Goal: Find specific page/section: Find specific page/section

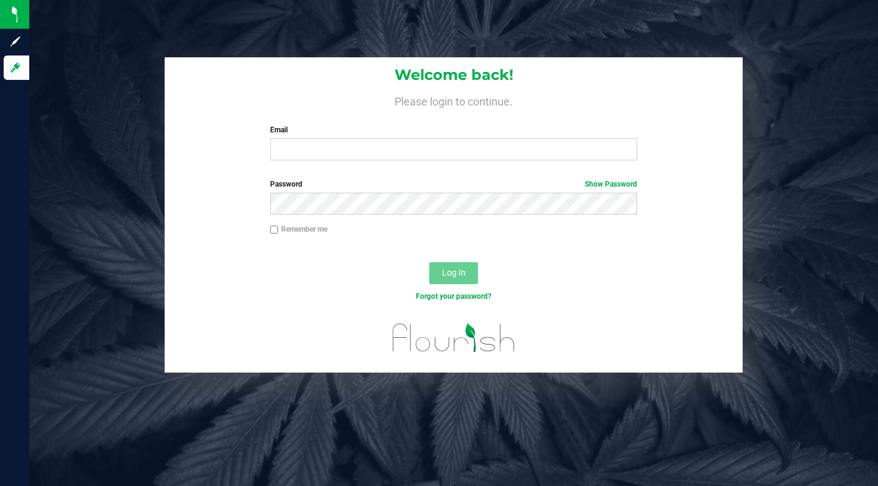
click at [418, 132] on label "Email" at bounding box center [453, 129] width 367 height 11
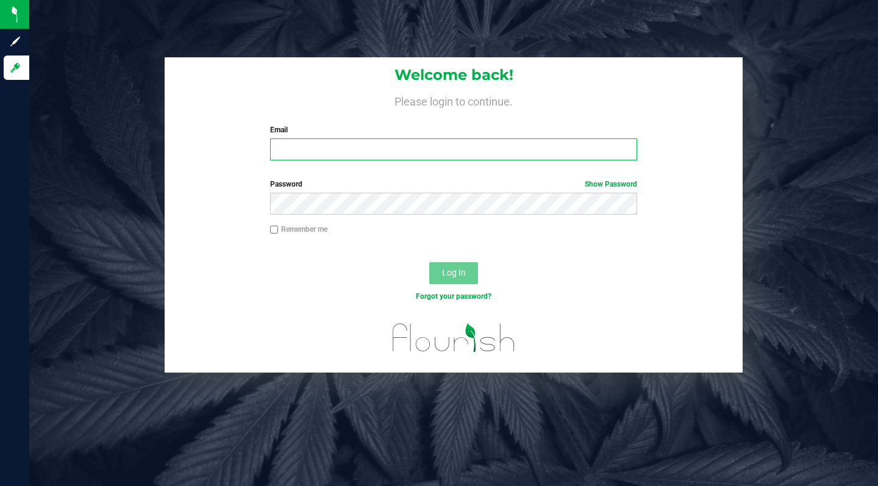
click at [418, 138] on input "Email" at bounding box center [453, 149] width 367 height 22
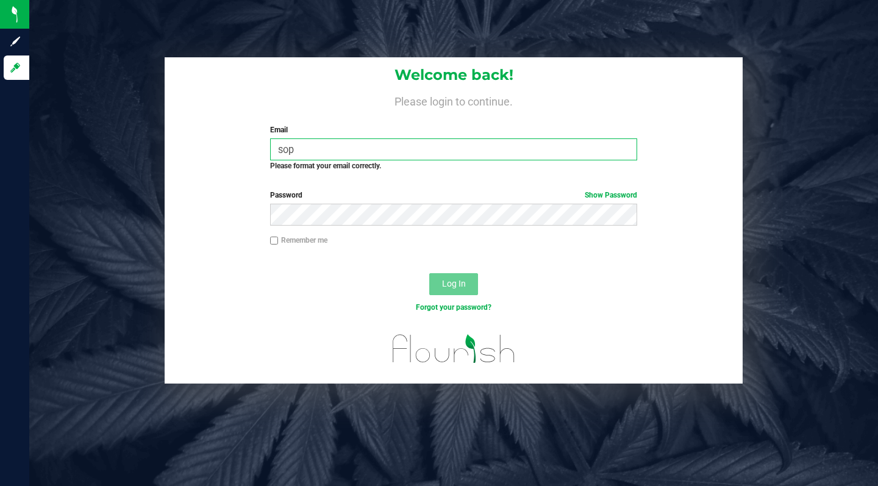
type input "sophia.julson@nativenationscannabis.com"
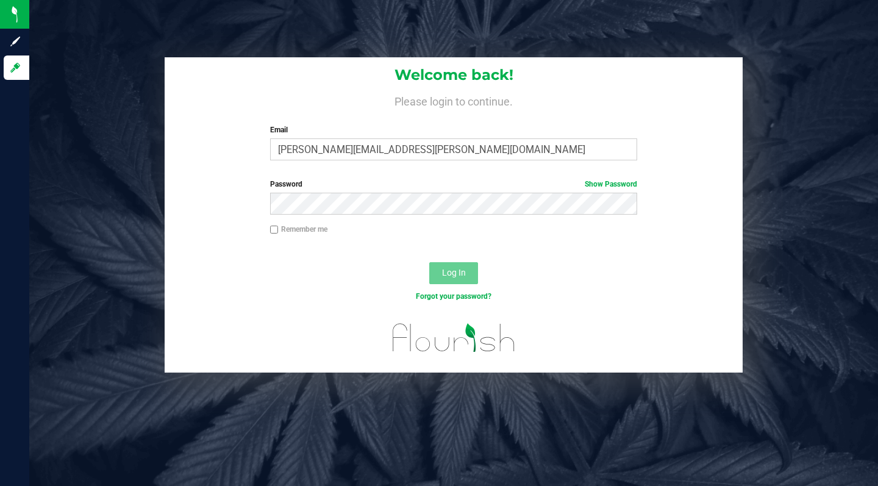
click at [395, 186] on label "Password Show Password" at bounding box center [453, 184] width 367 height 11
click at [452, 276] on span "Log In" at bounding box center [454, 273] width 24 height 10
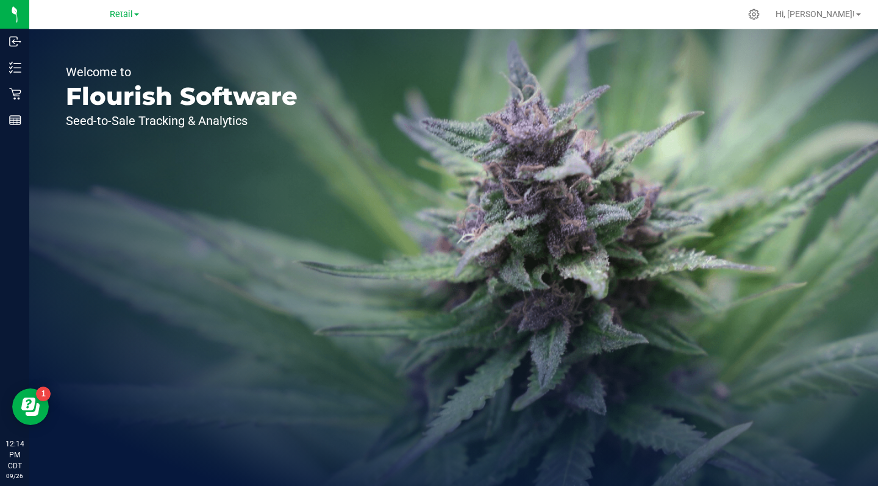
click at [130, 10] on span "Retail" at bounding box center [121, 14] width 23 height 10
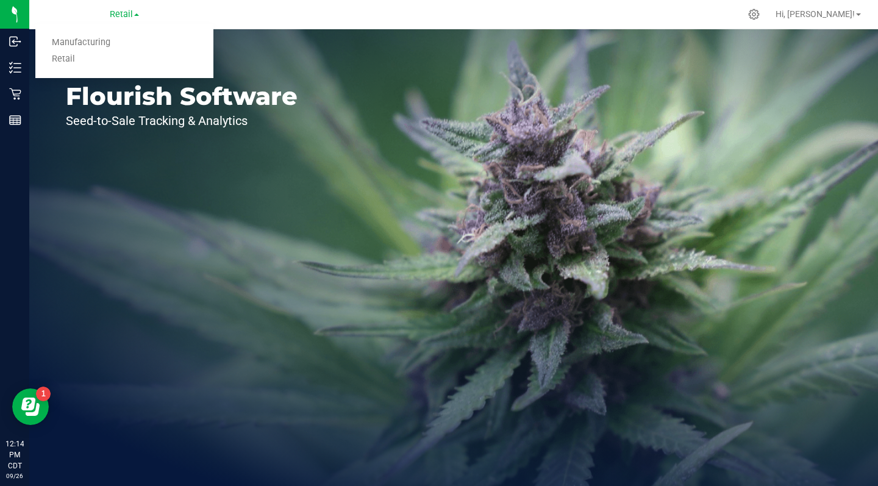
click at [115, 47] on link "Manufacturing" at bounding box center [124, 43] width 178 height 16
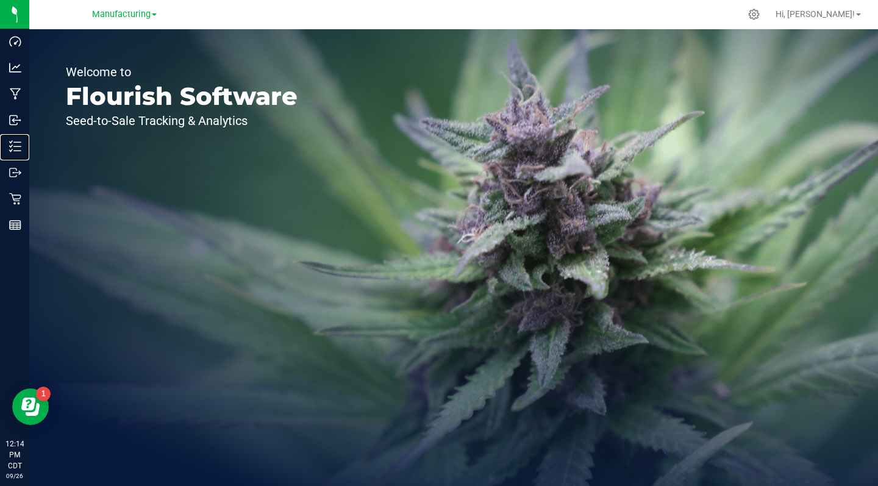
click at [11, 149] on icon at bounding box center [15, 146] width 12 height 12
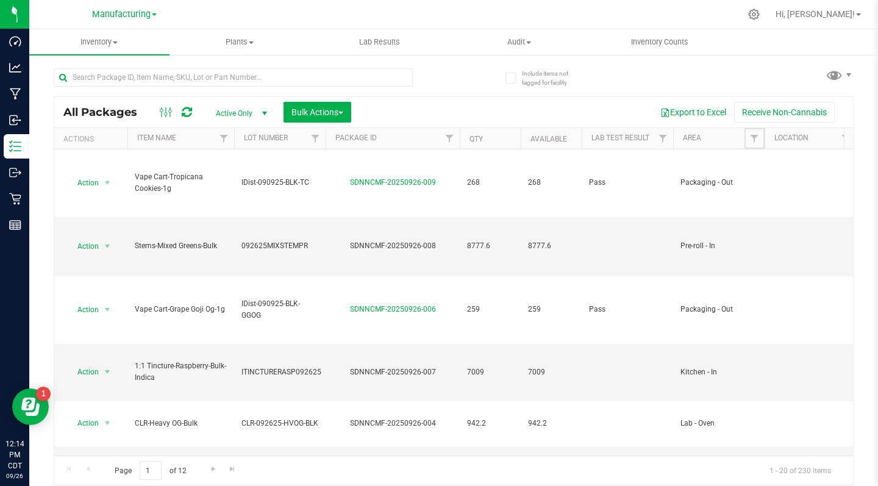
click at [753, 143] on span "Filter" at bounding box center [755, 139] width 10 height 10
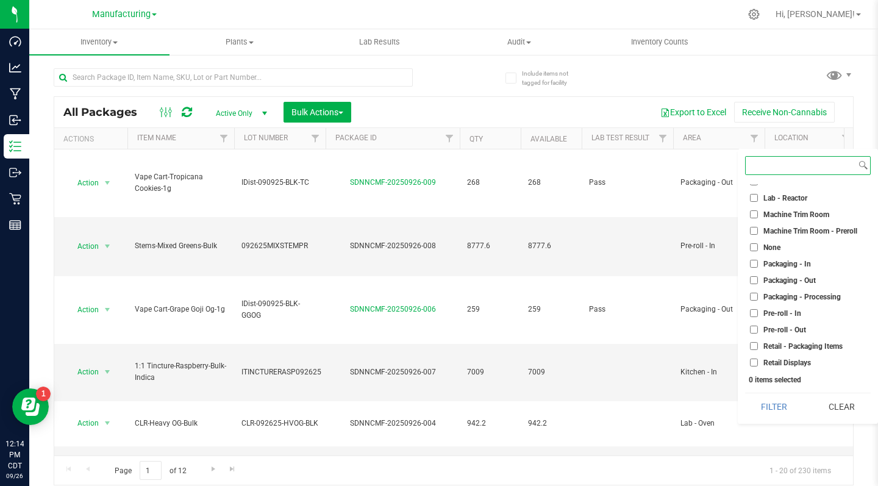
scroll to position [279, 0]
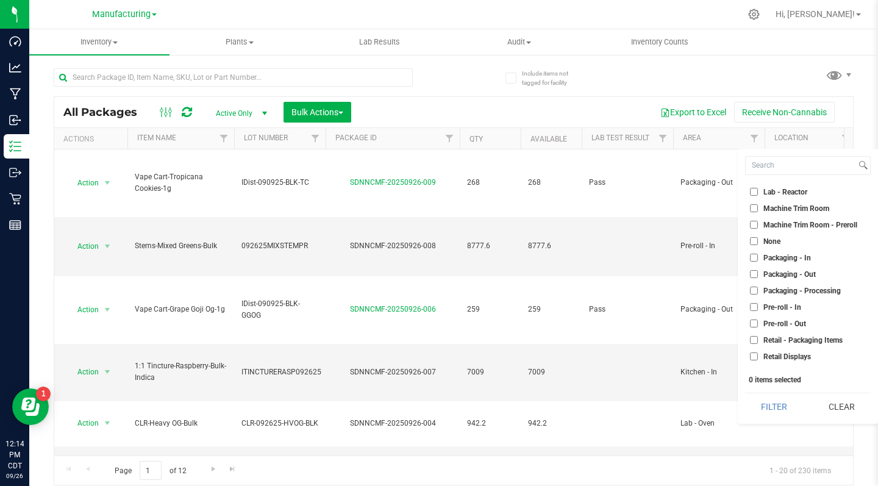
click at [755, 278] on input "Packaging - Out" at bounding box center [754, 274] width 8 height 8
checkbox input "true"
click at [778, 415] on button "Filter" at bounding box center [774, 406] width 59 height 27
